Goal: Transaction & Acquisition: Purchase product/service

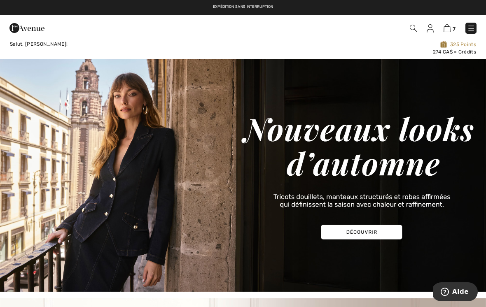
click at [472, 29] on img at bounding box center [471, 28] width 8 height 8
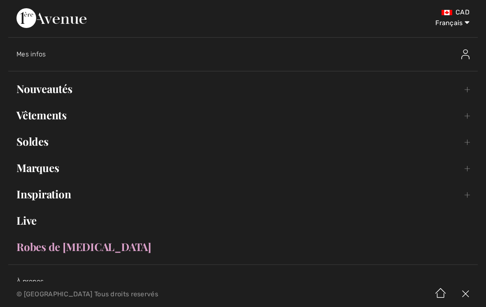
click at [150, 86] on link "Nouveautés Toggle submenu" at bounding box center [242, 89] width 469 height 18
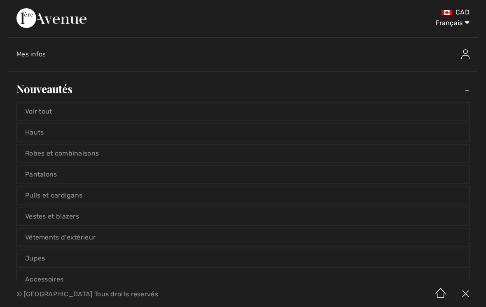
click at [186, 107] on link "Voir tout" at bounding box center [243, 112] width 452 height 18
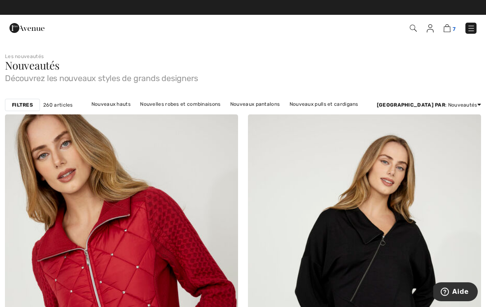
click at [450, 27] on img at bounding box center [446, 28] width 7 height 8
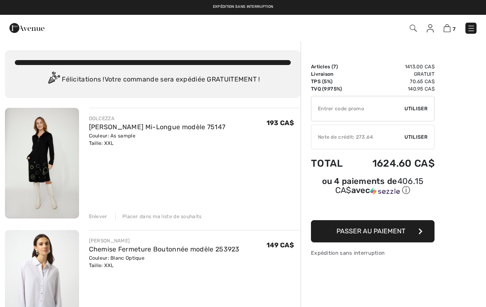
click at [471, 27] on img at bounding box center [471, 28] width 8 height 8
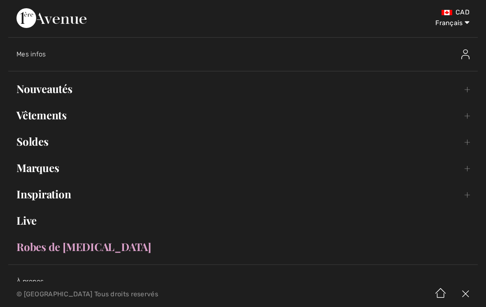
click at [467, 57] on img at bounding box center [465, 54] width 8 height 10
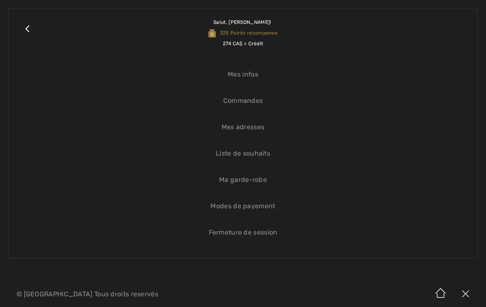
click at [247, 78] on link "Mes infos" at bounding box center [243, 74] width 452 height 18
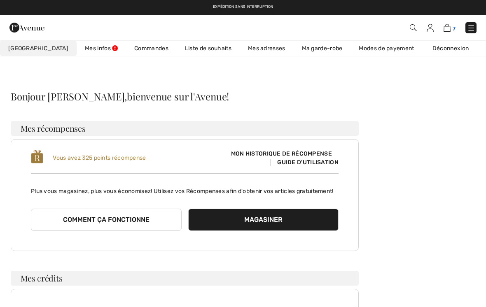
click at [450, 27] on img at bounding box center [446, 28] width 7 height 8
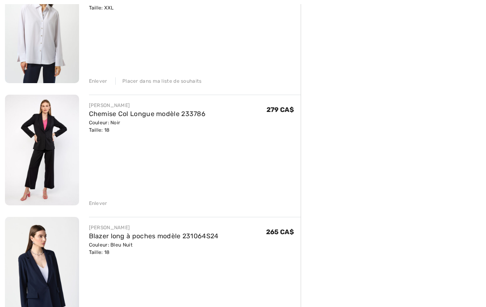
scroll to position [258, 0]
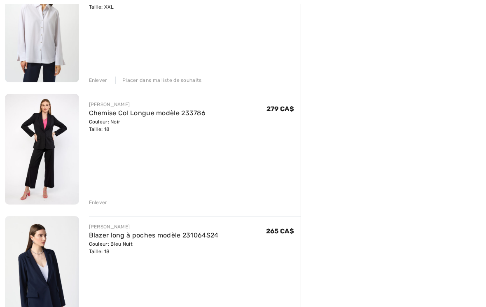
click at [105, 203] on div "Enlever" at bounding box center [98, 202] width 19 height 7
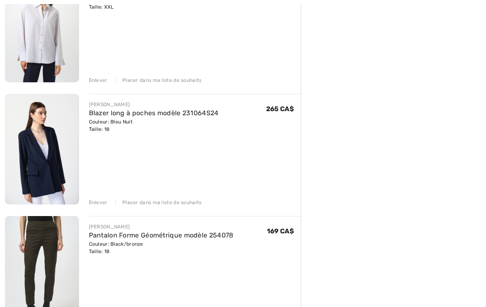
click at [177, 197] on div "Enlever Placer dans ma liste de souhaits" at bounding box center [195, 201] width 212 height 9
click at [161, 201] on div "Placer dans ma liste de souhaits" at bounding box center [158, 202] width 86 height 7
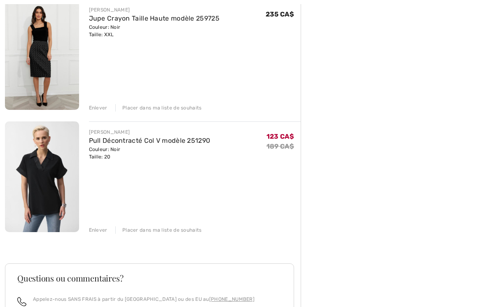
scroll to position [477, 0]
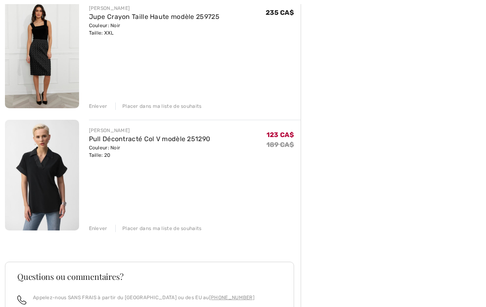
click at [177, 233] on div "DOLCEZZA Robe Trapèze Mi-Longue modèle 75147 Couleur: As sample Taille: XXL Ven…" at bounding box center [153, 44] width 296 height 827
click at [183, 229] on div "Placer dans ma liste de souhaits" at bounding box center [158, 228] width 86 height 7
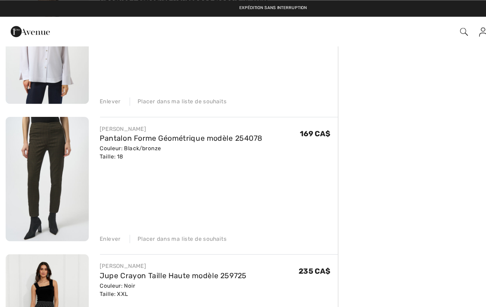
scroll to position [248, 0]
click at [165, 215] on div "Placer dans ma liste de souhaits" at bounding box center [158, 212] width 86 height 7
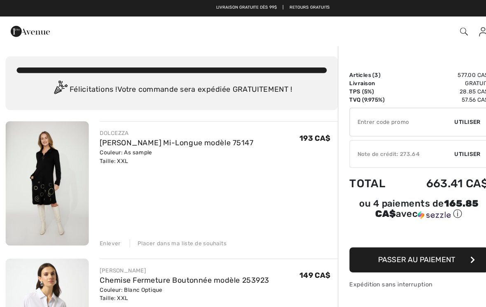
scroll to position [0, 0]
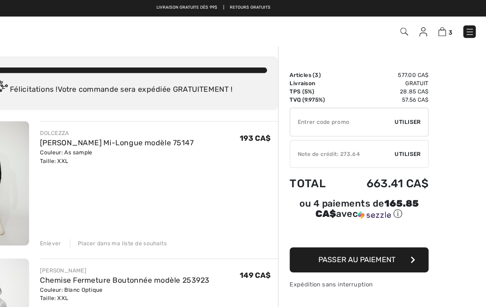
click at [404, 138] on span "Utiliser" at bounding box center [415, 136] width 23 height 7
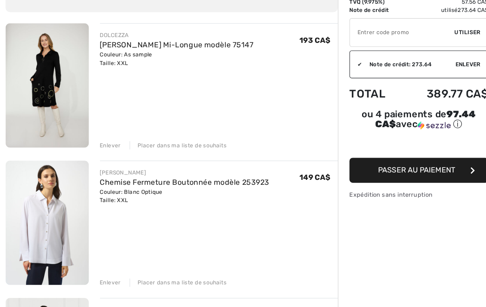
scroll to position [65, 0]
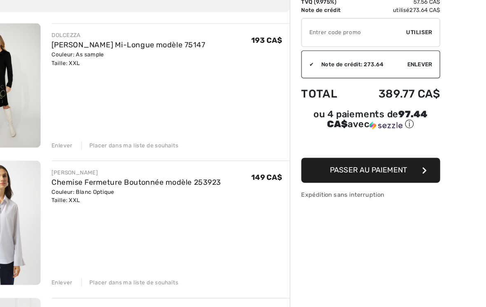
click at [359, 170] on span "Passer au paiement" at bounding box center [370, 174] width 69 height 8
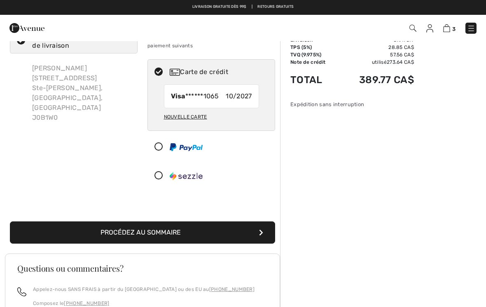
scroll to position [28, 0]
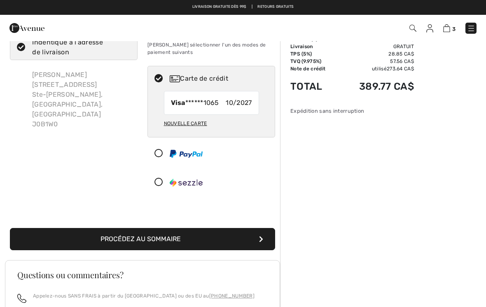
click at [238, 240] on button "Procédez au sommaire" at bounding box center [142, 239] width 265 height 22
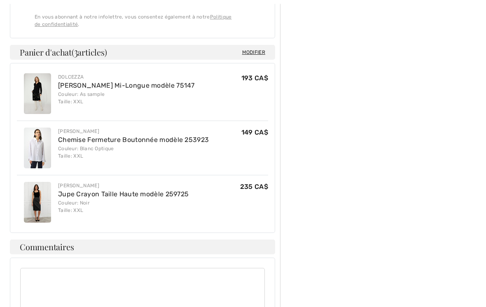
scroll to position [476, 0]
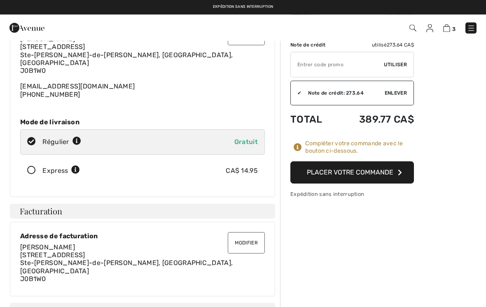
click at [392, 168] on button "Placer votre commande" at bounding box center [352, 173] width 124 height 22
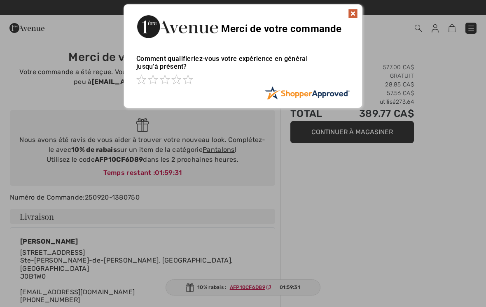
click at [355, 14] on img at bounding box center [353, 14] width 10 height 10
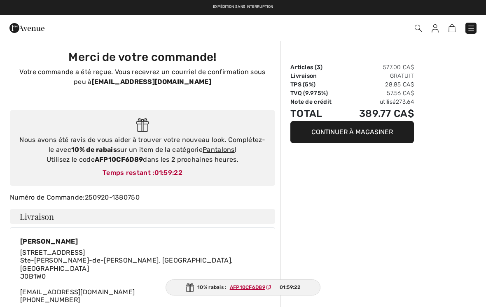
click at [436, 31] on img at bounding box center [435, 28] width 7 height 8
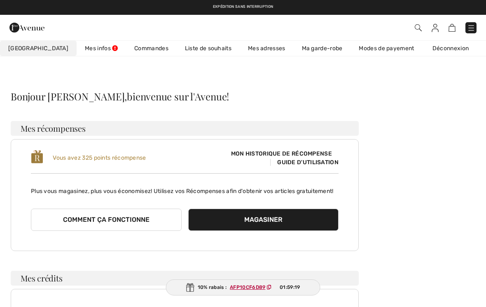
click at [191, 54] on link "Liste de souhaits" at bounding box center [208, 48] width 63 height 15
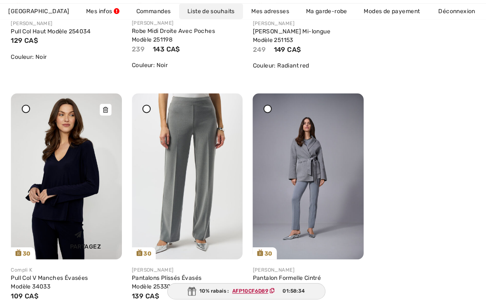
scroll to position [1048, 0]
click at [92, 199] on img at bounding box center [66, 174] width 110 height 164
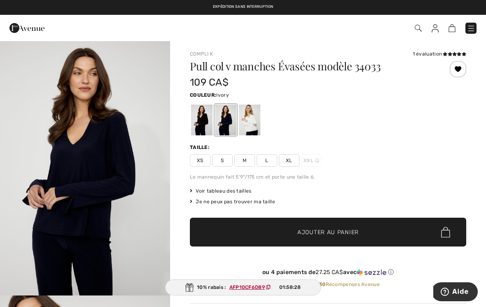
click at [250, 117] on div at bounding box center [249, 120] width 21 height 31
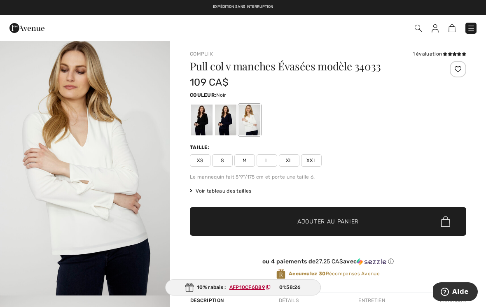
click at [202, 117] on div at bounding box center [201, 120] width 21 height 31
